Goal: Transaction & Acquisition: Purchase product/service

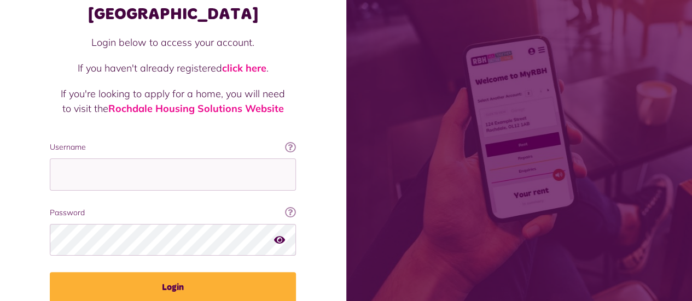
scroll to position [118, 0]
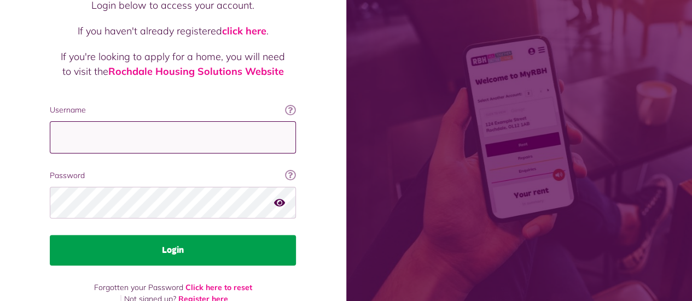
type input "**********"
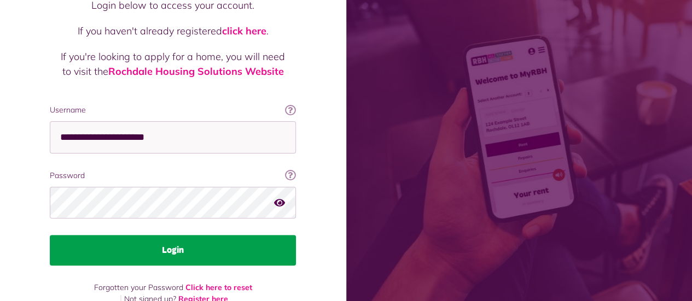
click at [138, 235] on button "Login" at bounding box center [173, 250] width 246 height 31
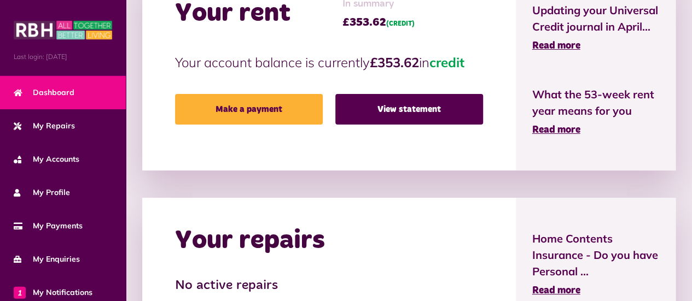
scroll to position [304, 0]
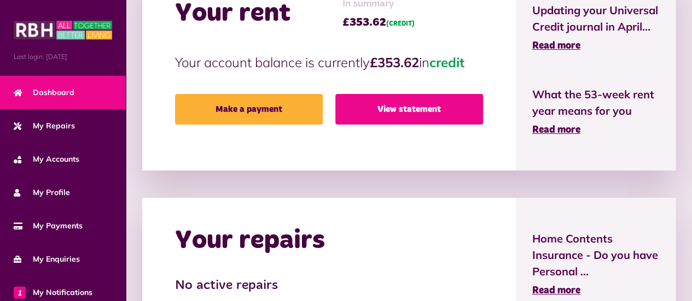
click at [410, 105] on link "View statement" at bounding box center [409, 109] width 148 height 31
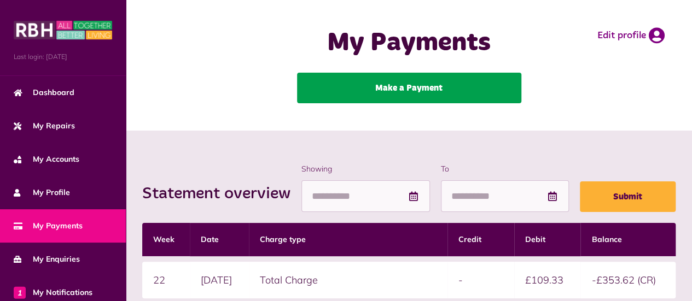
click at [407, 85] on link "Make a Payment" at bounding box center [409, 88] width 224 height 31
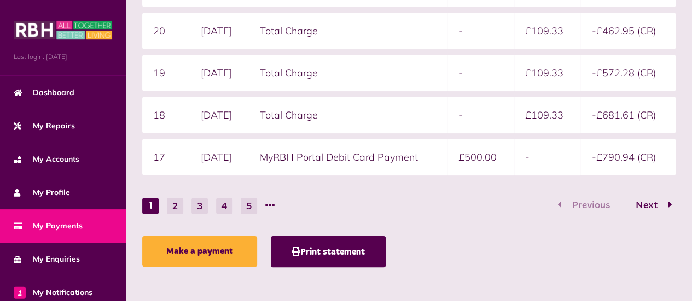
scroll to position [335, 0]
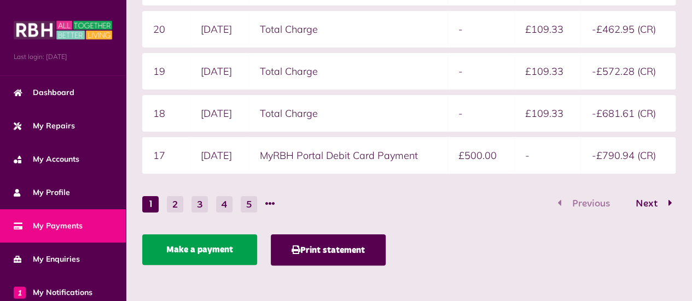
click at [197, 251] on link "Make a payment" at bounding box center [199, 250] width 115 height 31
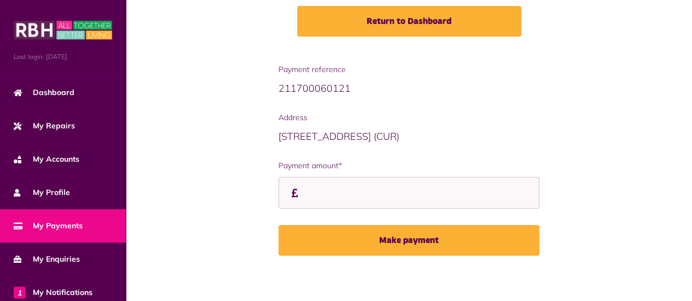
scroll to position [178, 0]
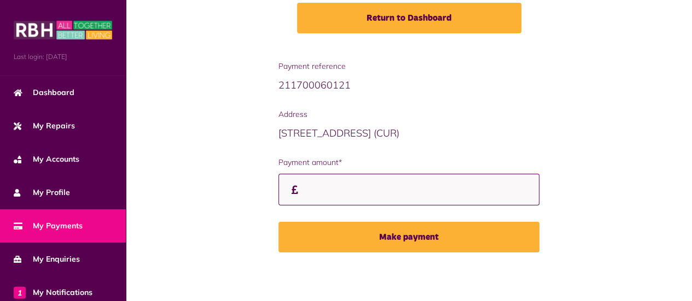
click at [312, 193] on input "Payment amount*" at bounding box center [408, 190] width 261 height 32
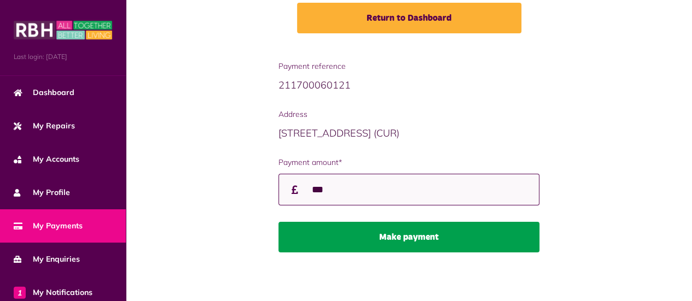
type input "***"
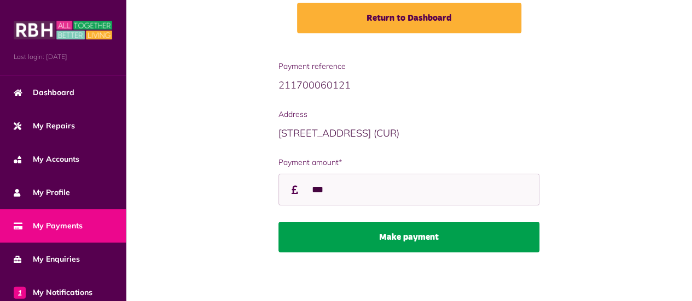
click at [407, 239] on button "Make payment" at bounding box center [408, 237] width 261 height 31
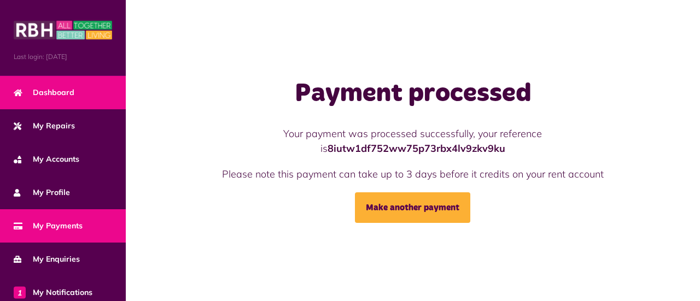
click at [50, 87] on span "Dashboard" at bounding box center [44, 92] width 61 height 11
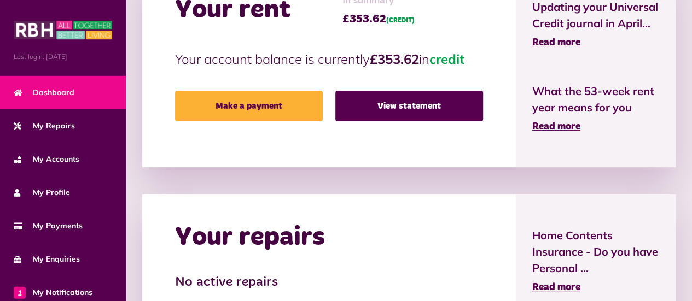
scroll to position [307, 0]
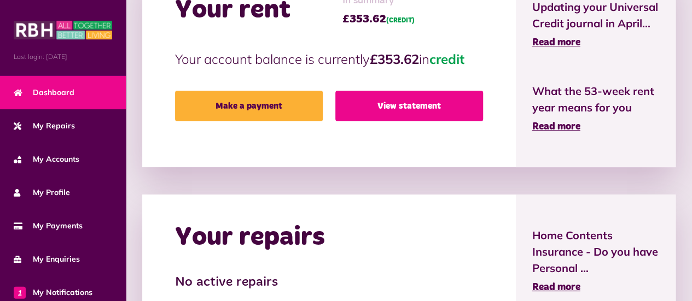
click at [410, 106] on link "View statement" at bounding box center [409, 106] width 148 height 31
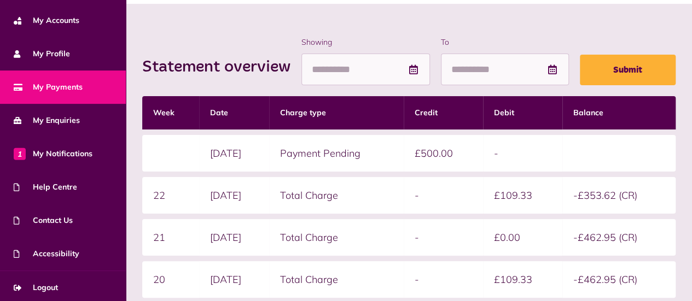
scroll to position [140, 0]
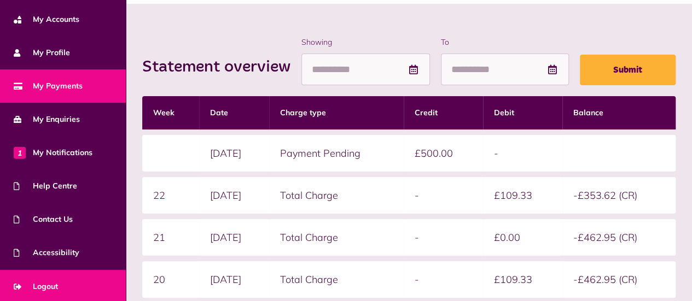
click at [48, 284] on span "Logout" at bounding box center [36, 286] width 44 height 11
